Goal: Transaction & Acquisition: Obtain resource

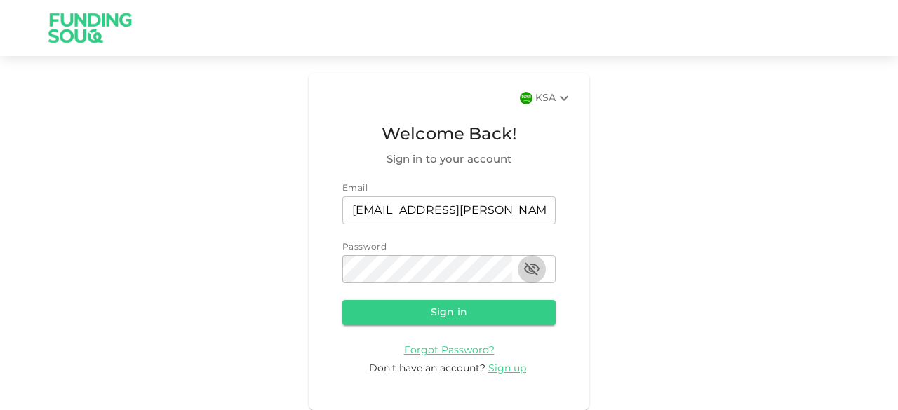
click at [537, 273] on icon "button" at bounding box center [531, 269] width 17 height 17
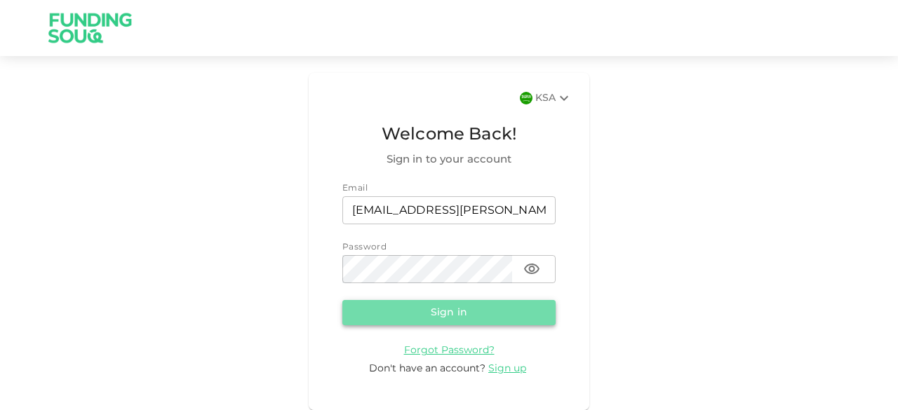
click at [466, 310] on button "Sign in" at bounding box center [448, 312] width 213 height 25
click at [459, 318] on button "Sign in" at bounding box center [448, 312] width 213 height 25
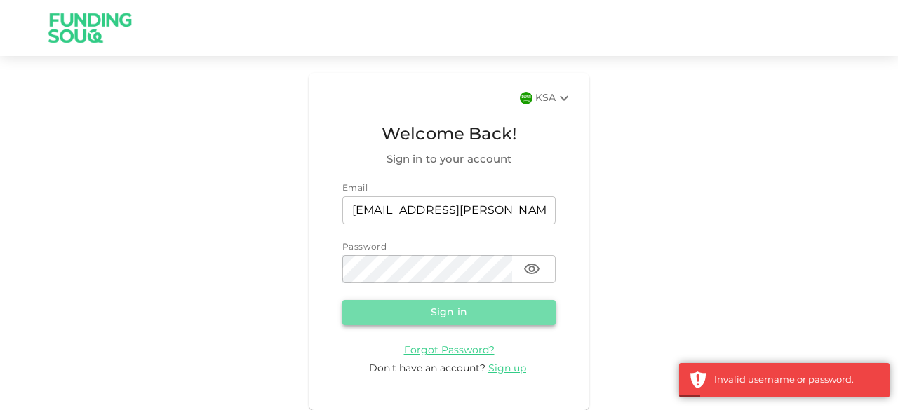
click at [446, 316] on button "Sign in" at bounding box center [448, 312] width 213 height 25
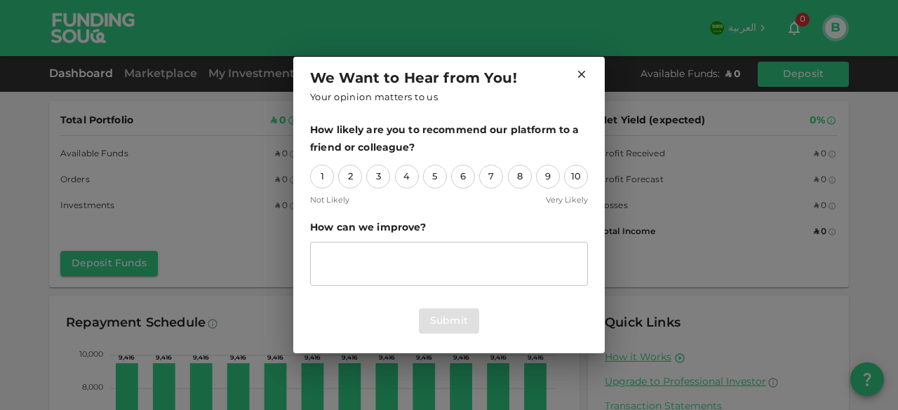
click at [579, 79] on icon at bounding box center [581, 74] width 13 height 13
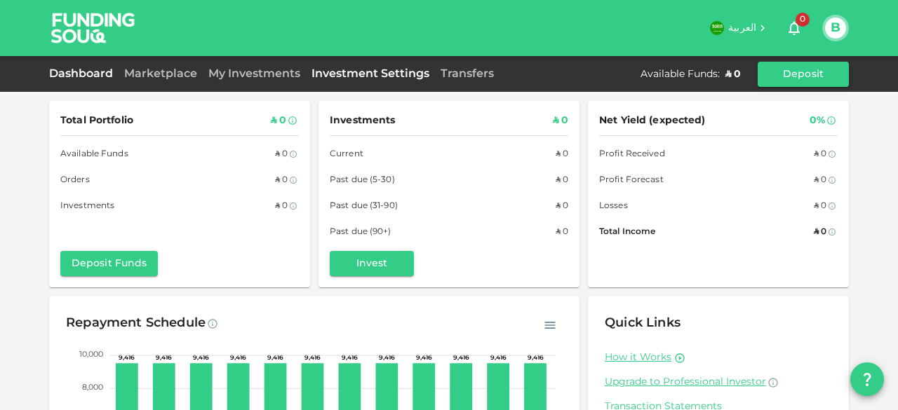
click at [345, 76] on link "Investment Settings" at bounding box center [370, 74] width 129 height 11
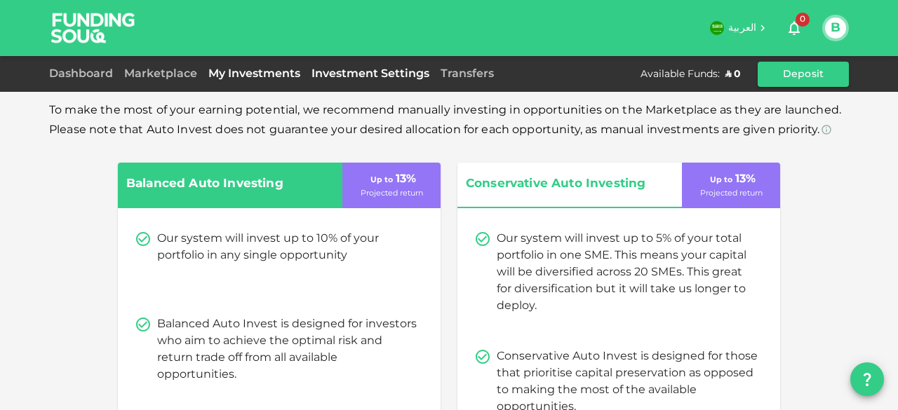
click at [278, 69] on link "My Investments" at bounding box center [254, 74] width 103 height 11
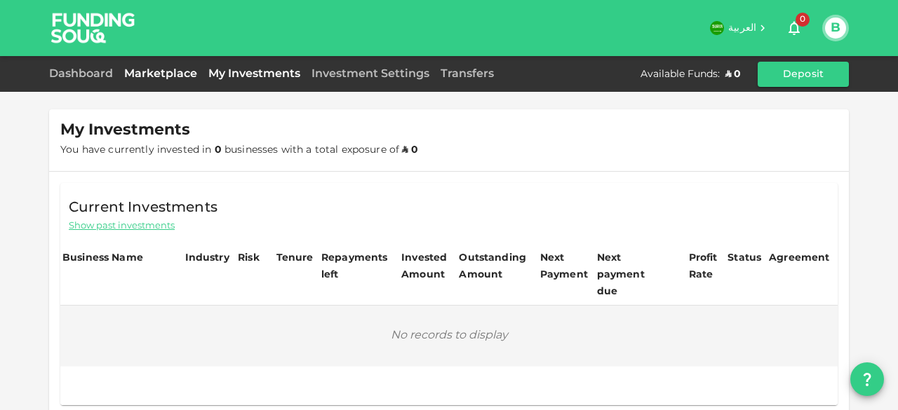
click at [164, 71] on link "Marketplace" at bounding box center [160, 74] width 84 height 11
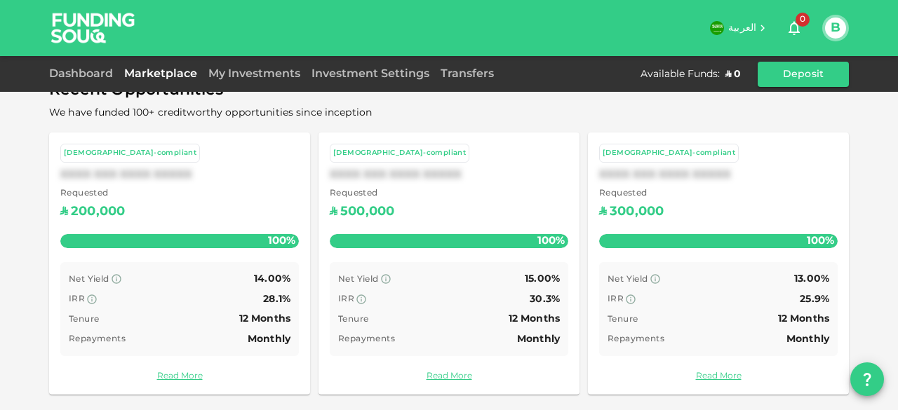
scroll to position [554, 0]
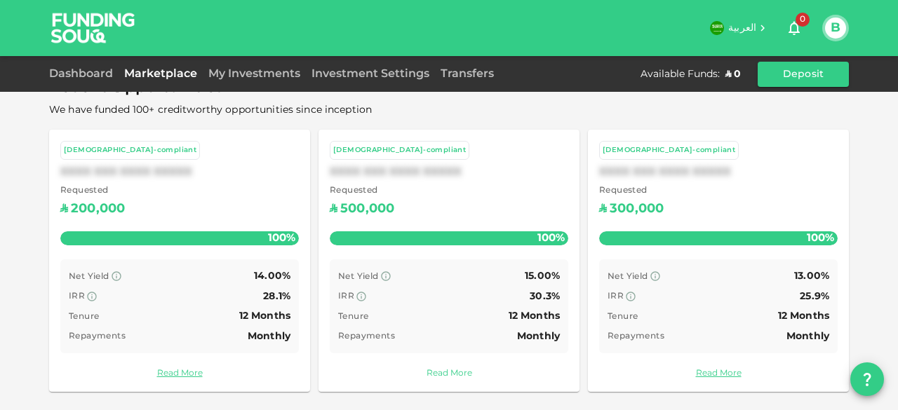
click at [436, 374] on link "Read More" at bounding box center [449, 373] width 238 height 13
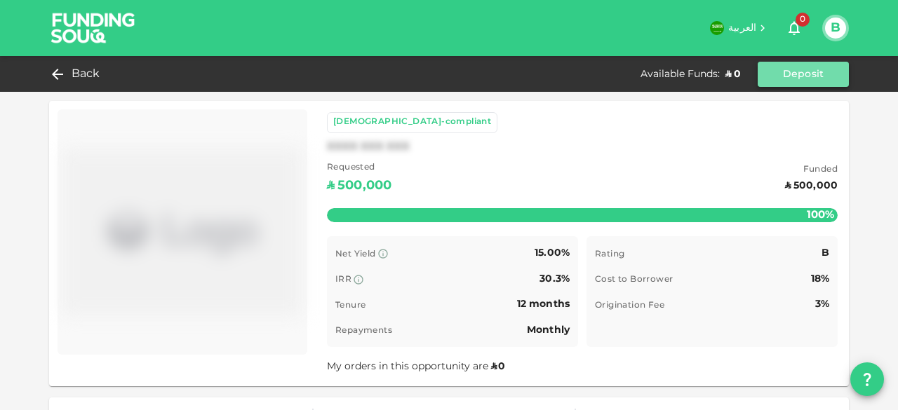
click at [809, 77] on button "Deposit" at bounding box center [802, 74] width 91 height 25
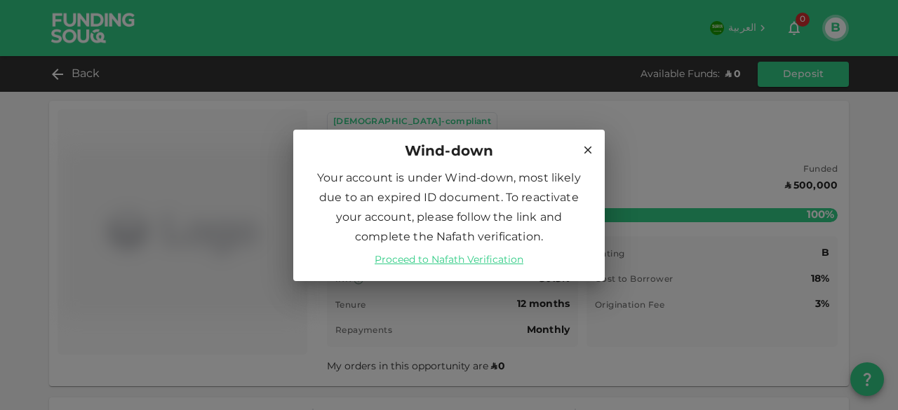
click at [585, 151] on icon at bounding box center [587, 150] width 13 height 13
